Goal: Task Accomplishment & Management: Manage account settings

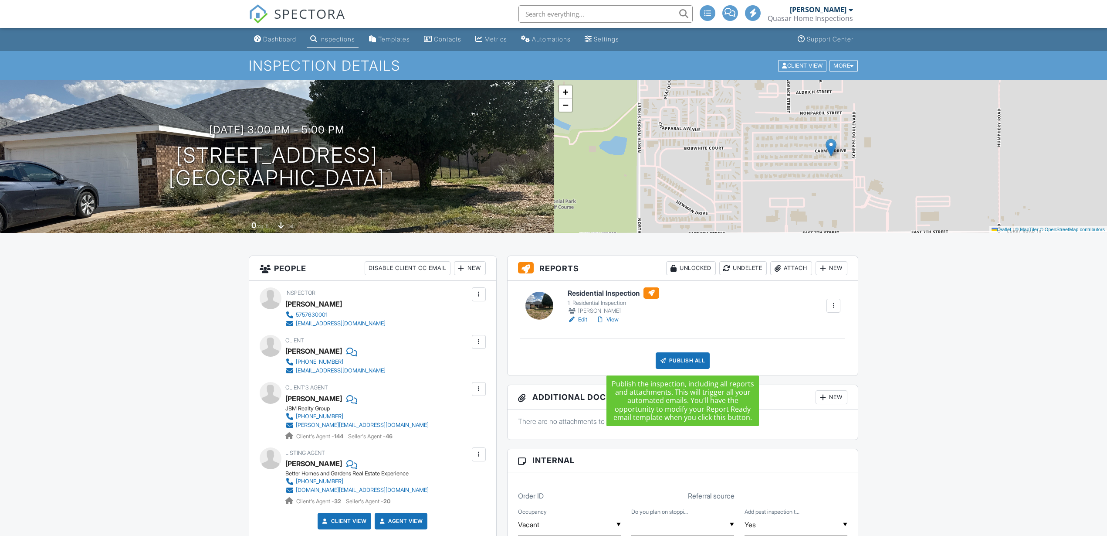
click at [673, 357] on div "Publish All" at bounding box center [683, 360] width 54 height 17
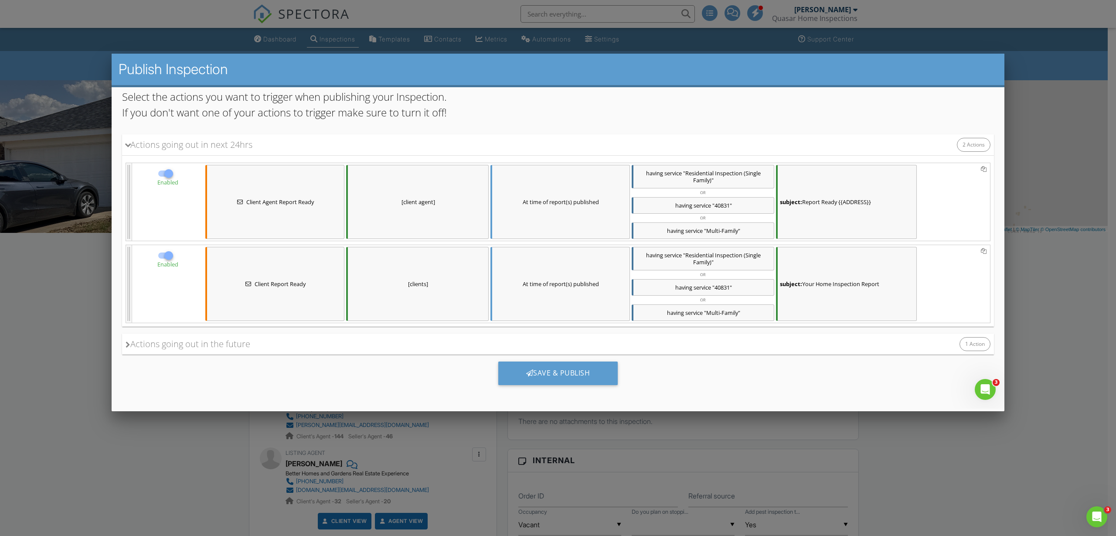
scroll to position [66, 0]
click at [561, 373] on div "Save & Publish" at bounding box center [558, 372] width 120 height 24
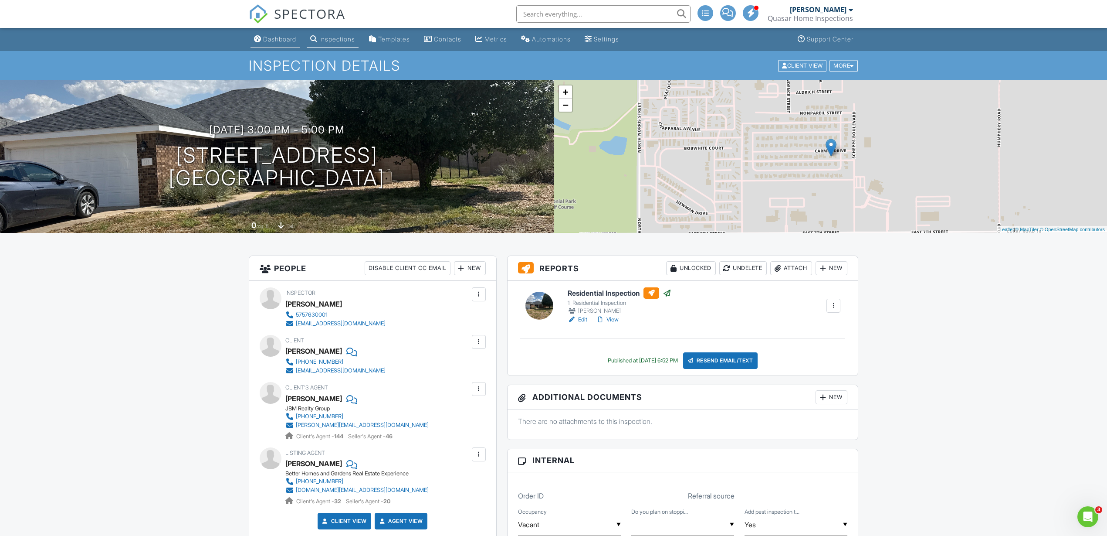
click at [278, 40] on div "Dashboard" at bounding box center [279, 38] width 33 height 7
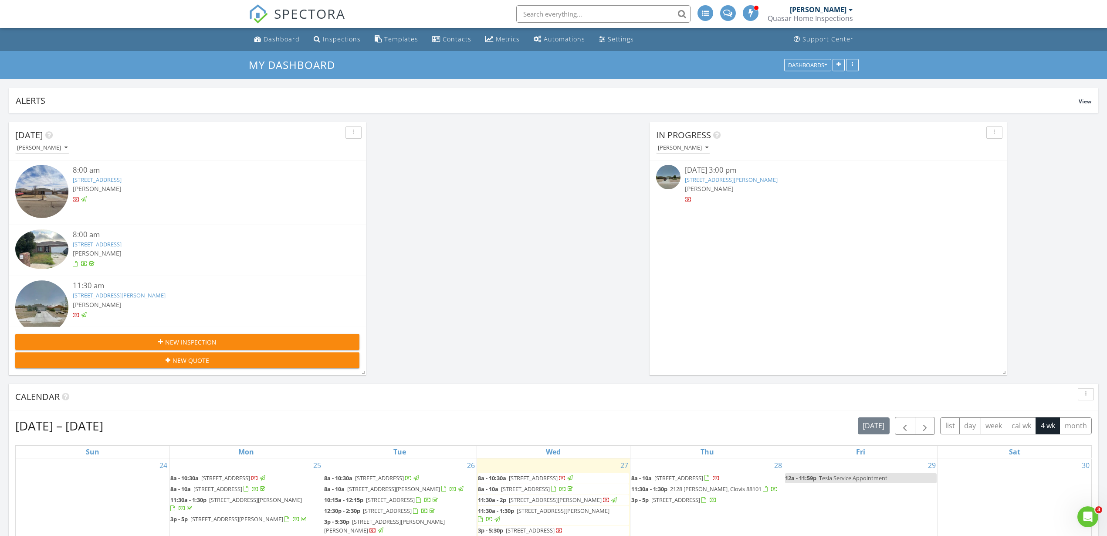
click at [667, 176] on img at bounding box center [668, 177] width 24 height 24
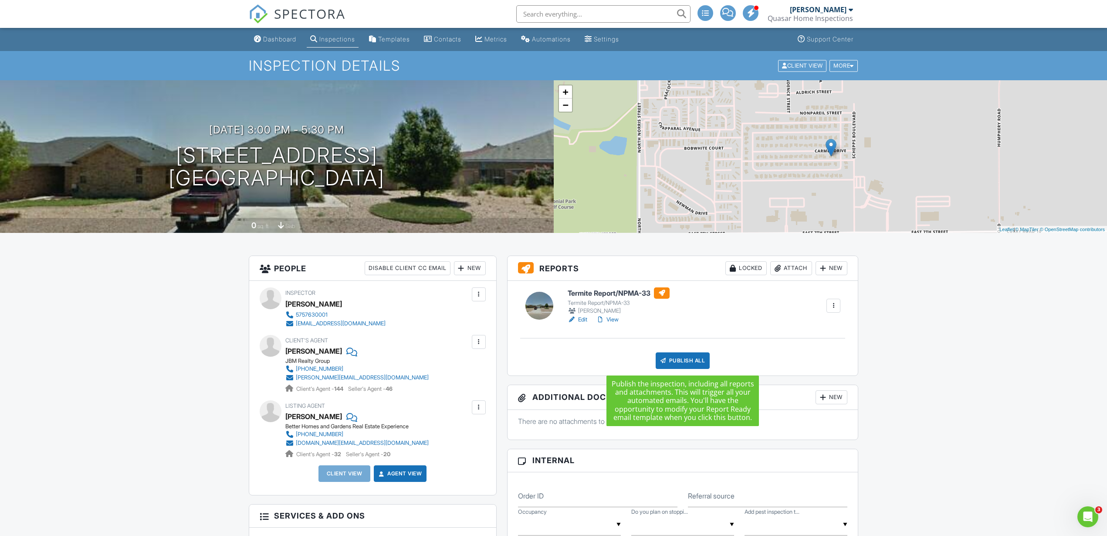
click at [684, 359] on div "Publish All" at bounding box center [683, 360] width 54 height 17
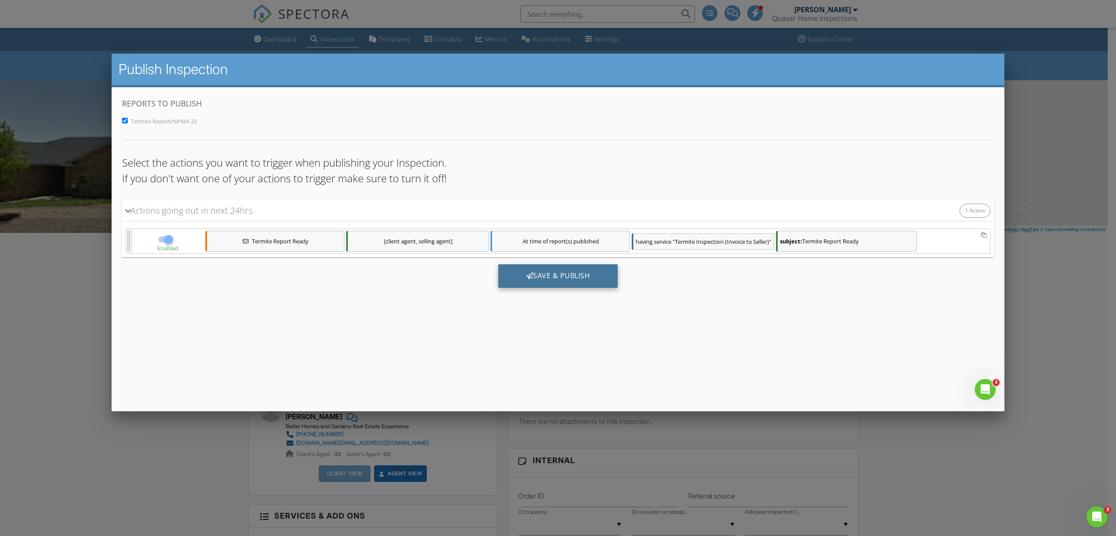
click at [560, 277] on div "Save & Publish" at bounding box center [558, 276] width 120 height 24
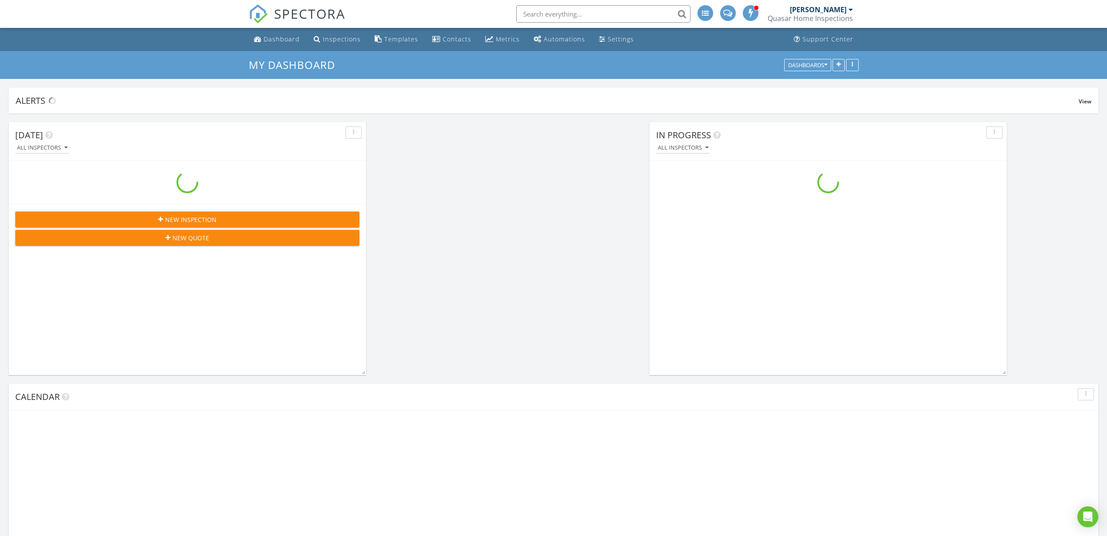
scroll to position [1202, 1124]
